Goal: Task Accomplishment & Management: Manage account settings

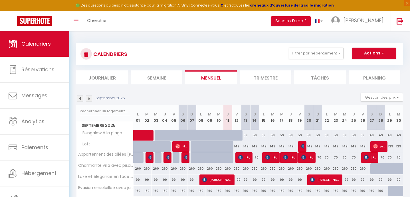
scroll to position [34, 0]
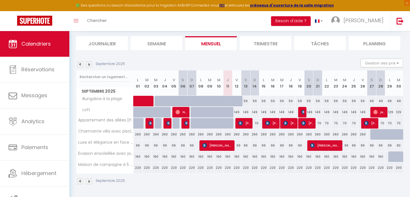
click at [228, 157] on div "160" at bounding box center [227, 156] width 9 height 11
type input "160"
select select "1"
type input "Jeu 11 Septembre 2025"
type input "Ven 12 Septembre 2025"
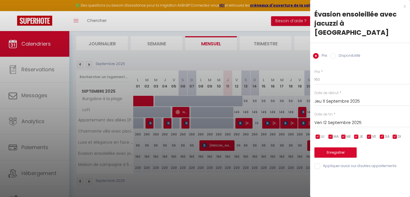
click at [347, 53] on label "Disponibilité" at bounding box center [348, 56] width 25 height 6
click at [336, 53] on input "Disponibilité" at bounding box center [333, 56] width 6 height 6
radio input "true"
radio input "false"
click at [345, 120] on input "Ven 12 Septembre 2025" at bounding box center [362, 123] width 96 height 7
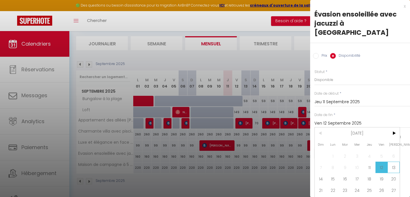
click at [394, 162] on span "13" at bounding box center [393, 167] width 12 height 11
type input "Sam 13 Septembre 2025"
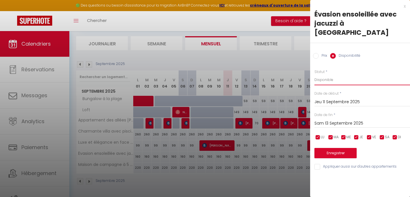
click at [322, 74] on select "Disponible Indisponible" at bounding box center [362, 79] width 96 height 11
select select "0"
click at [314, 74] on select "Disponible Indisponible" at bounding box center [362, 79] width 96 height 11
click at [341, 148] on button "Enregistrer" at bounding box center [335, 153] width 42 height 10
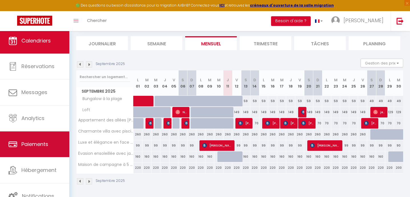
scroll to position [3, 0]
